Goal: Task Accomplishment & Management: Manage account settings

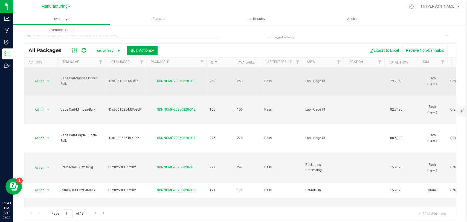
click at [172, 80] on link "SDNNCMF-20250820-013" at bounding box center [176, 81] width 39 height 4
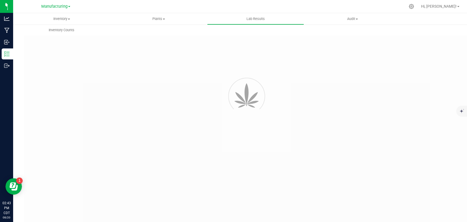
type input "SDNNCMF-20250610-015"
type input "AAGU960"
type input "SDNNCMF-20250610-015"
type input "[DATE] 8:19 AM"
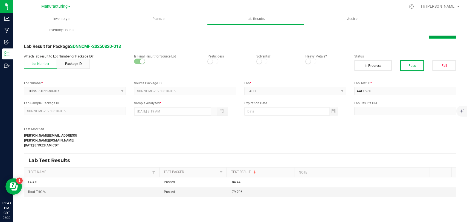
click at [429, 36] on button "Edit" at bounding box center [442, 34] width 27 height 10
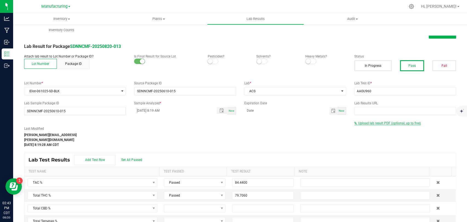
click at [377, 124] on span "Upload lab result PDF (optional, up to five)" at bounding box center [389, 123] width 63 height 4
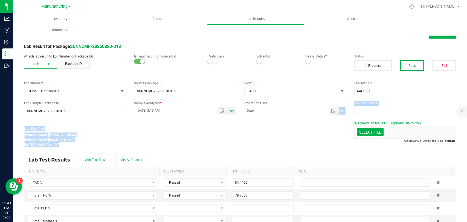
drag, startPoint x: 336, startPoint y: 114, endPoint x: 347, endPoint y: 120, distance: 12.5
click at [347, 120] on div "All Lab Results | All Packages Cancel Save Lab Result for Package SDNNCMF-20250…" at bounding box center [240, 142] width 432 height 225
click at [327, 136] on div "Last Modified [PERSON_NAME][EMAIL_ADDRESS][PERSON_NAME][DOMAIN_NAME] [DATE] 8:1…" at bounding box center [185, 136] width 331 height 21
click at [440, 38] on button "Save" at bounding box center [442, 34] width 27 height 10
